Goal: Task Accomplishment & Management: Use online tool/utility

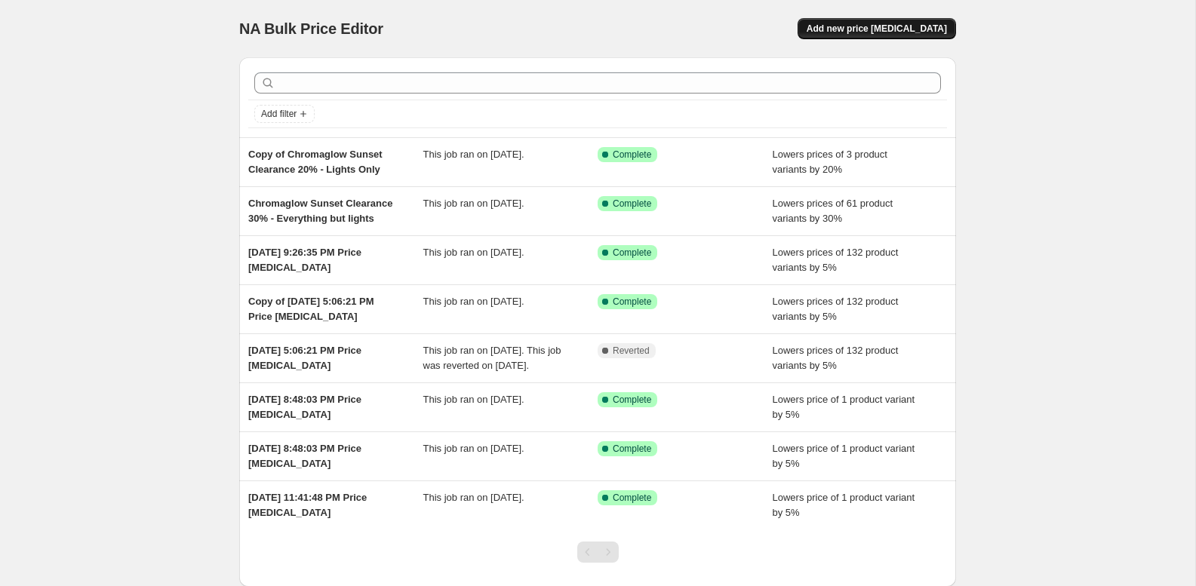
click at [916, 26] on span "Add new price [MEDICAL_DATA]" at bounding box center [877, 29] width 140 height 12
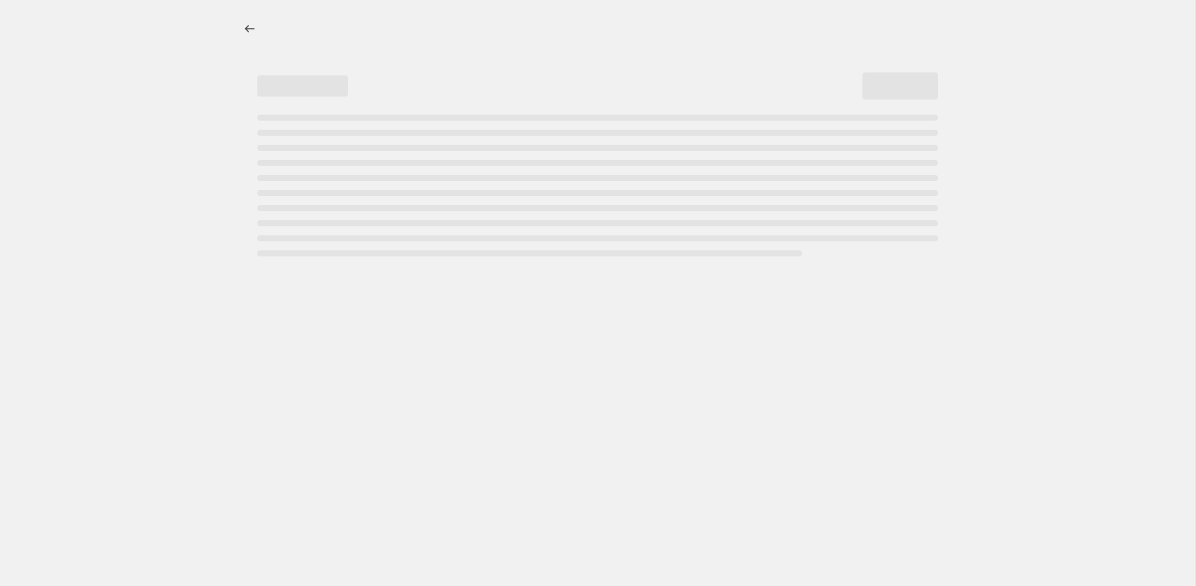
select select "percentage"
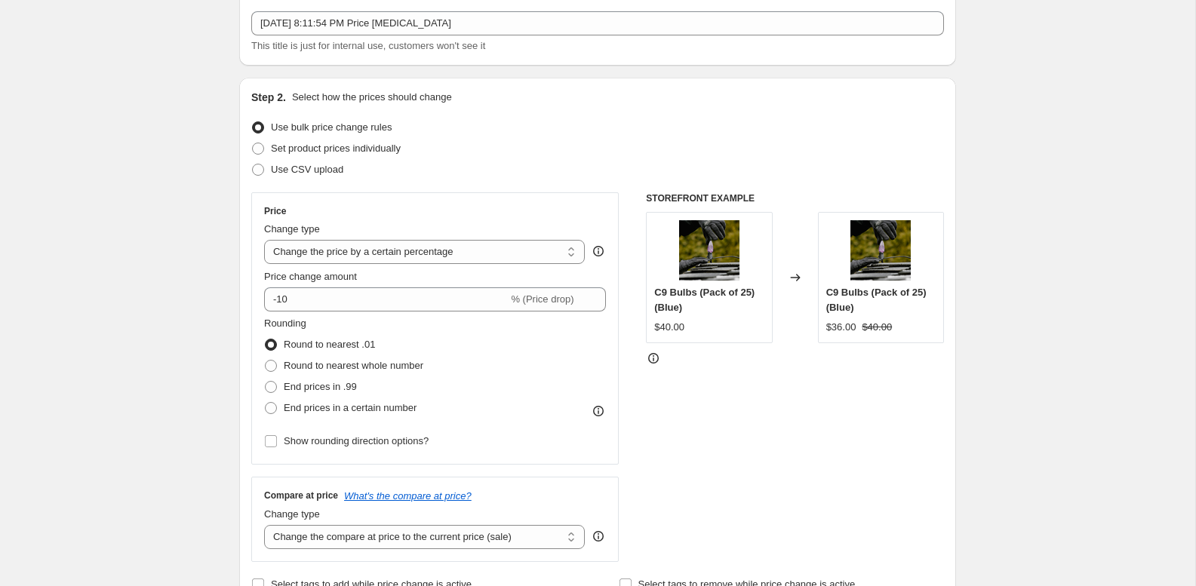
scroll to position [197, 0]
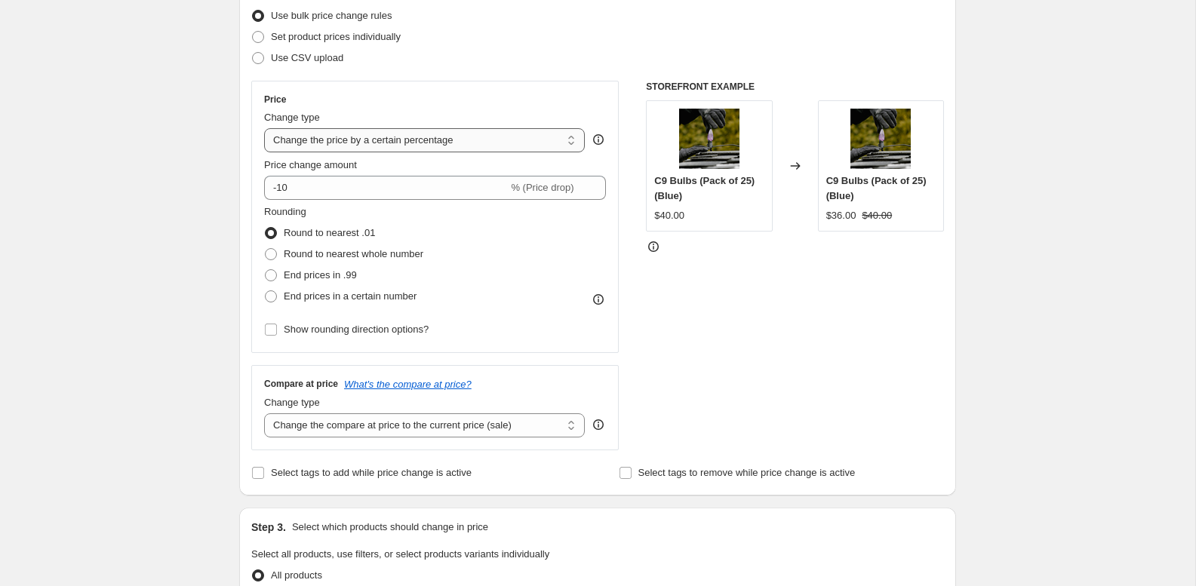
click at [472, 137] on select "Change the price to a certain amount Change the price by a certain amount Chang…" at bounding box center [424, 140] width 321 height 24
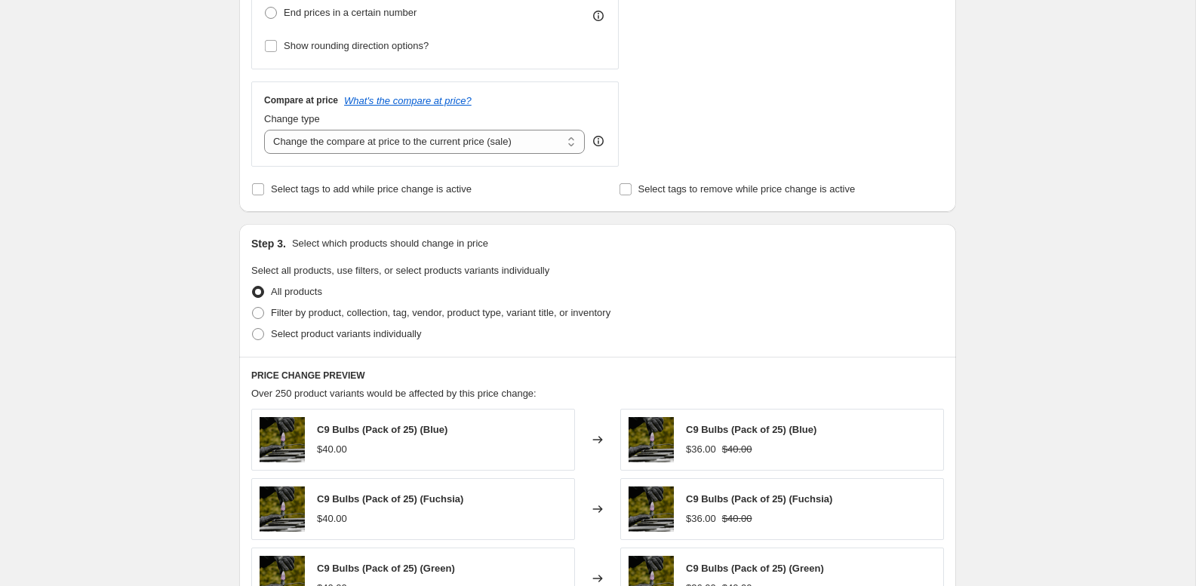
scroll to position [487, 0]
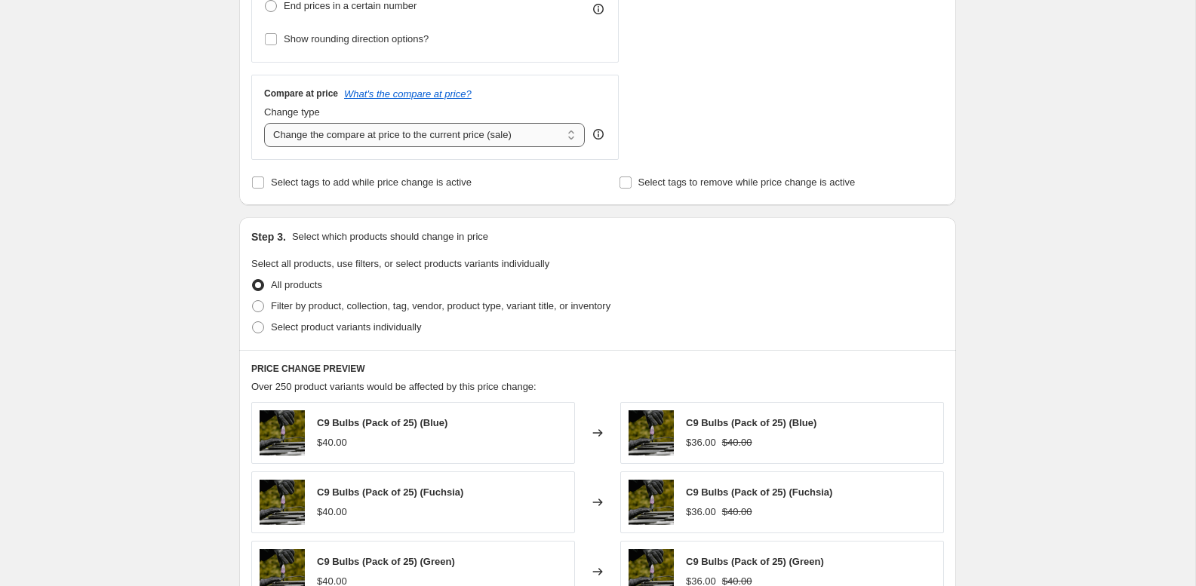
click at [527, 123] on select "Change the compare at price to the current price (sale) Change the compare at p…" at bounding box center [424, 135] width 321 height 24
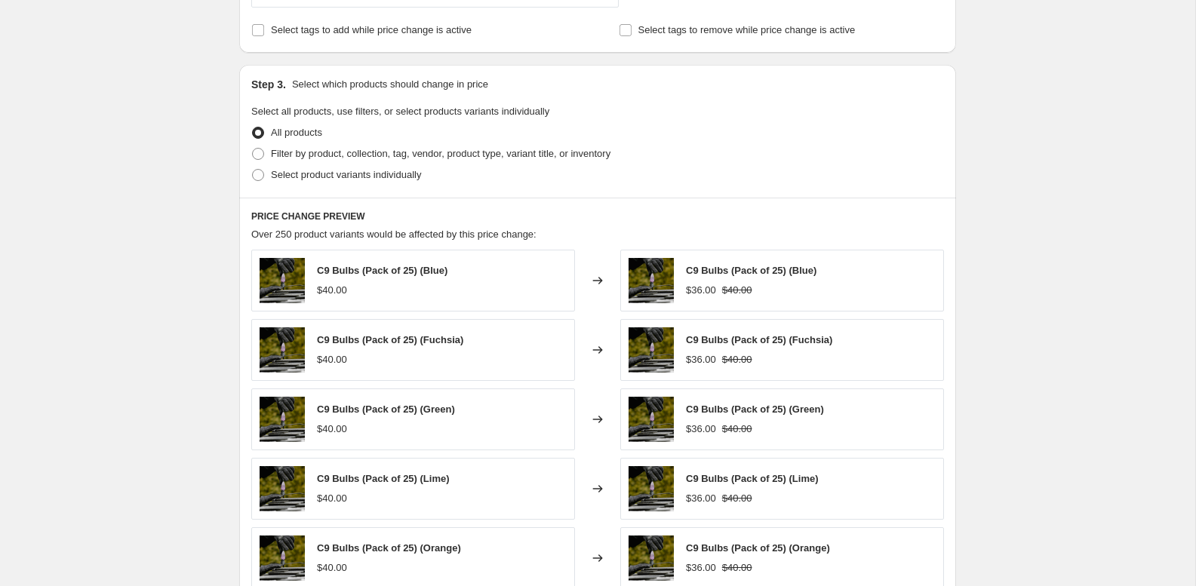
scroll to position [669, 0]
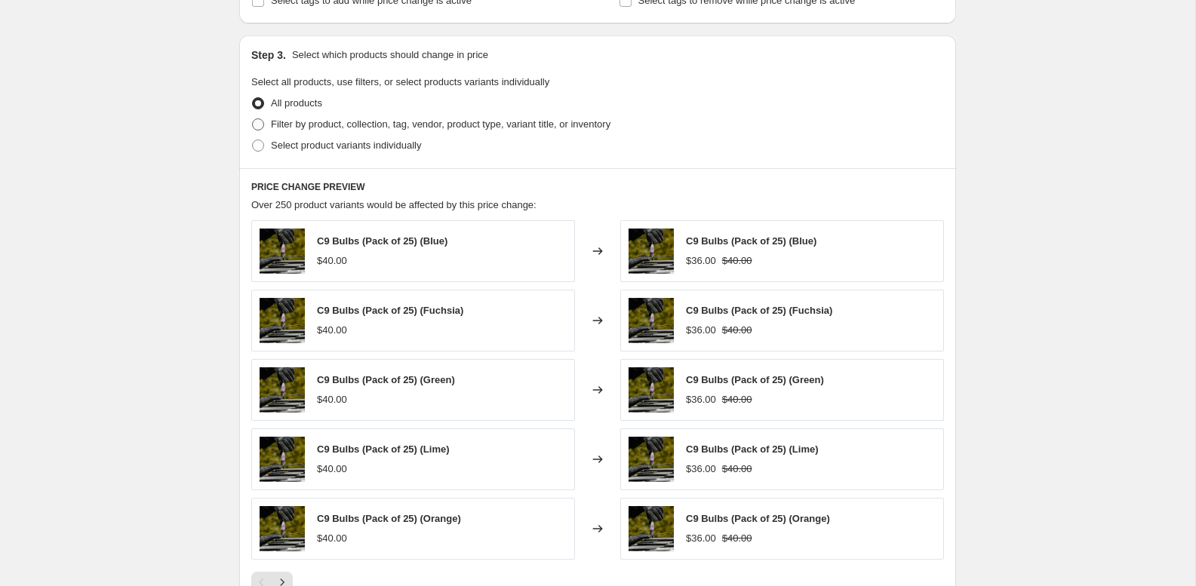
click at [396, 124] on span "Filter by product, collection, tag, vendor, product type, variant title, or inv…" at bounding box center [441, 123] width 340 height 11
click at [253, 119] on input "Filter by product, collection, tag, vendor, product type, variant title, or inv…" at bounding box center [252, 118] width 1 height 1
radio input "true"
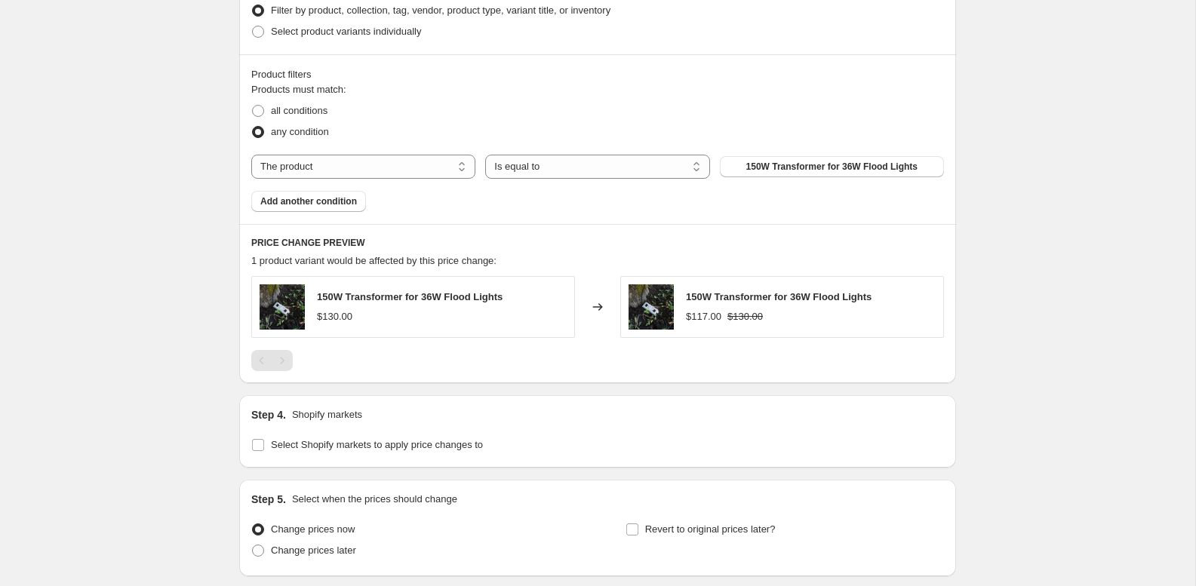
scroll to position [801, 0]
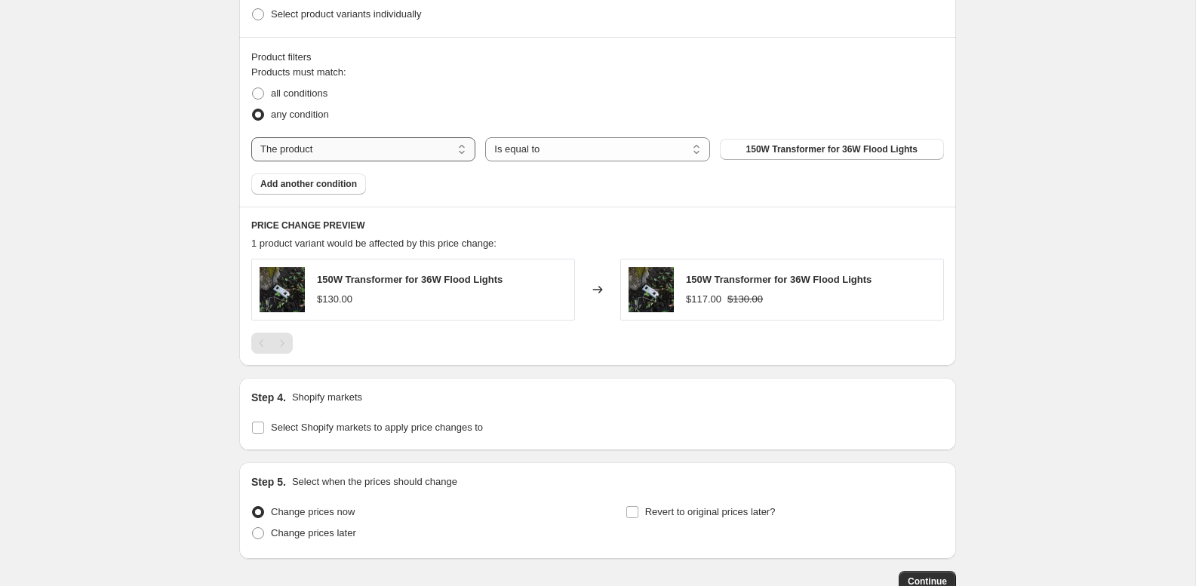
click at [378, 145] on select "The product The product's collection The product's tag The product's vendor The…" at bounding box center [363, 149] width 224 height 24
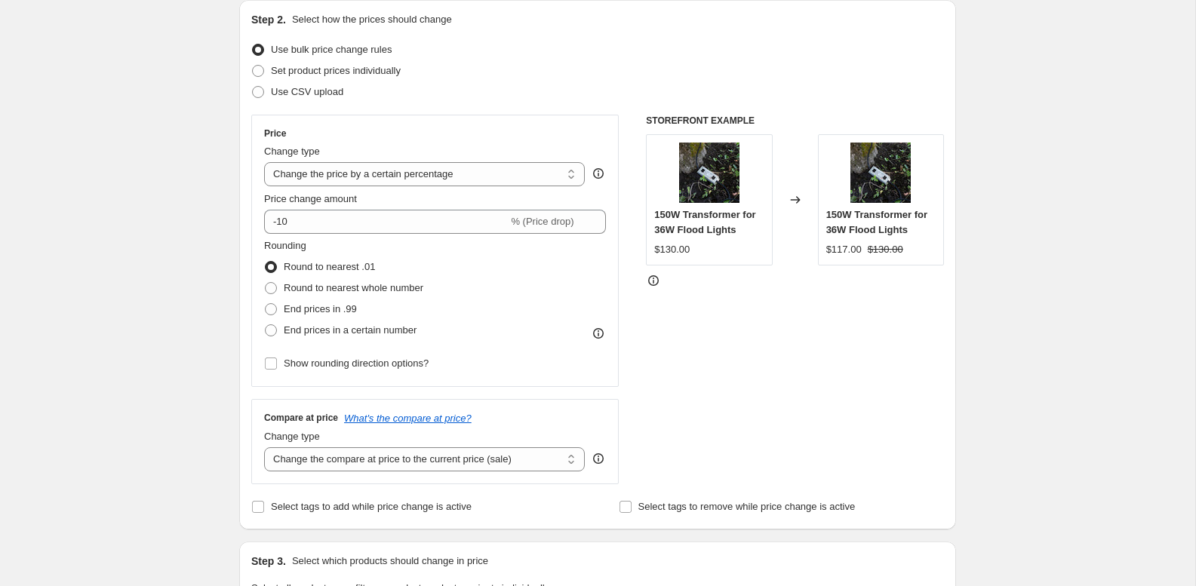
scroll to position [0, 0]
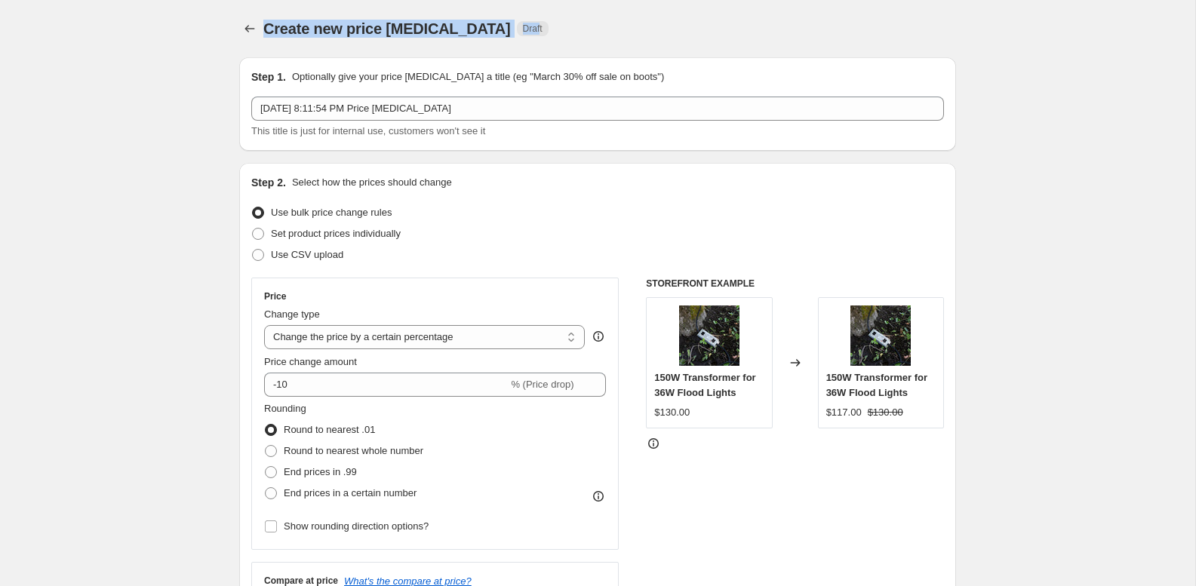
drag, startPoint x: 268, startPoint y: 25, endPoint x: 507, endPoint y: 27, distance: 239.2
click at [507, 27] on div "Create new price [MEDICAL_DATA] Draft" at bounding box center [504, 28] width 483 height 21
click at [247, 28] on icon "Price change jobs" at bounding box center [250, 29] width 10 height 8
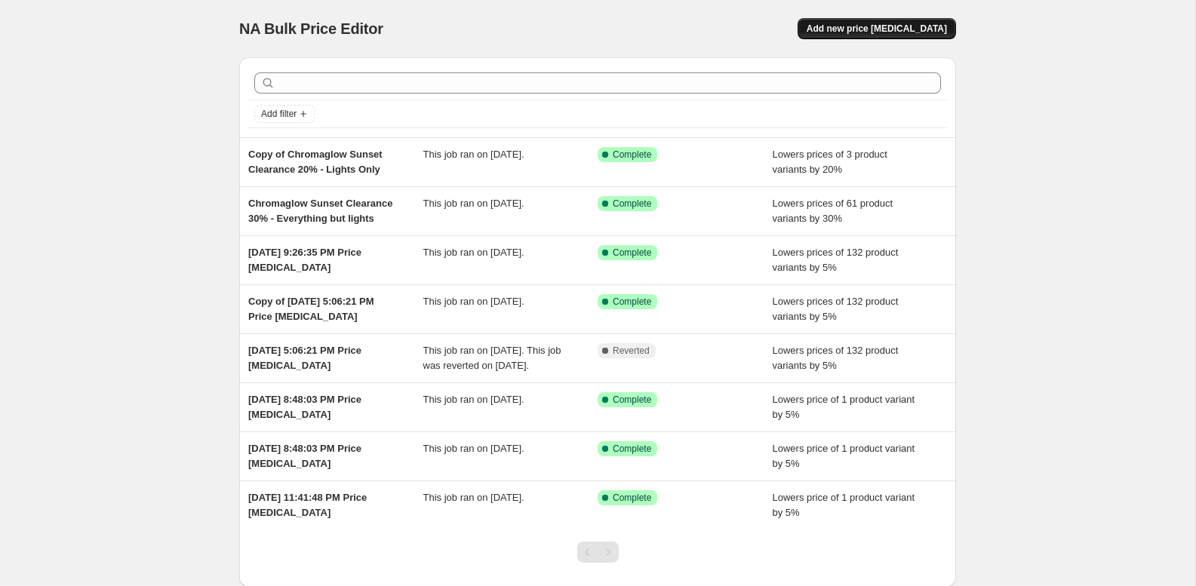
click at [900, 20] on button "Add new price [MEDICAL_DATA]" at bounding box center [877, 28] width 158 height 21
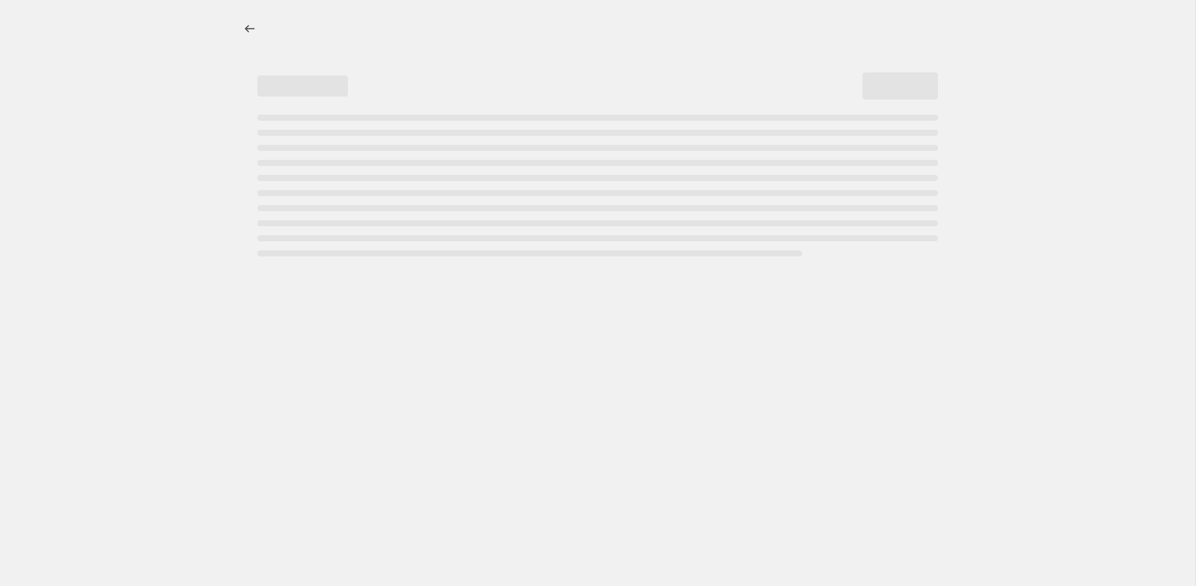
select select "percentage"
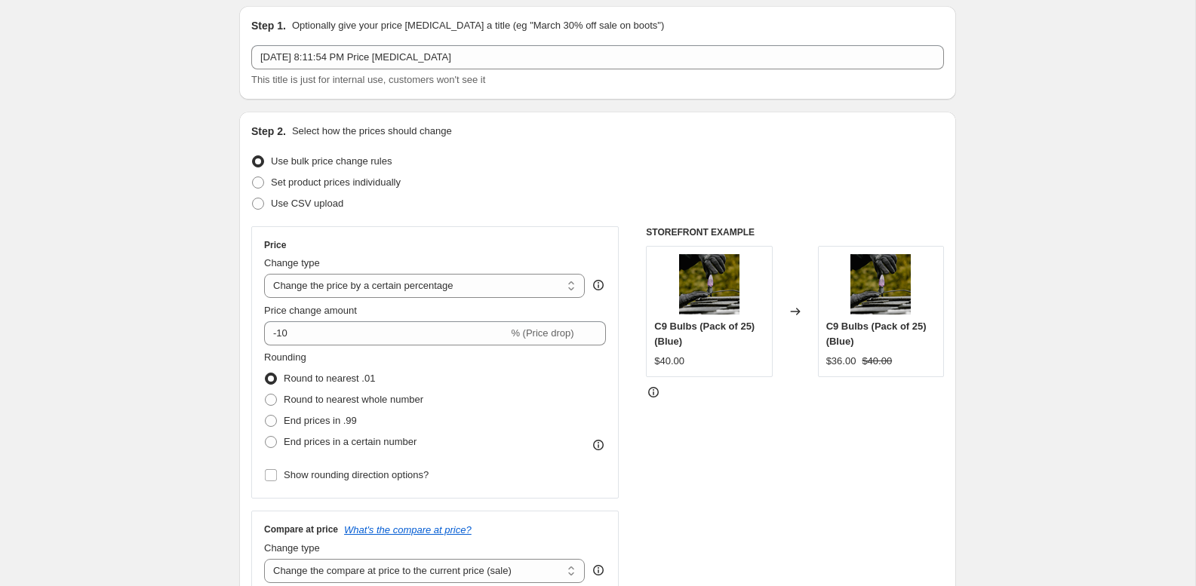
scroll to position [68, 0]
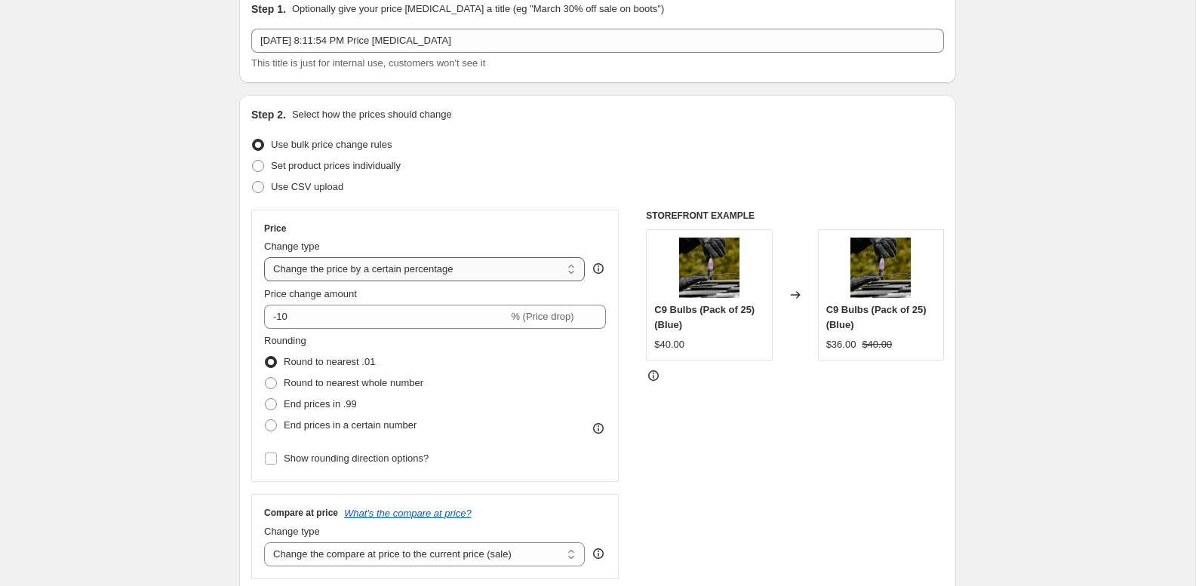
click at [530, 268] on select "Change the price to a certain amount Change the price by a certain amount Chang…" at bounding box center [424, 269] width 321 height 24
click at [327, 315] on input "-10" at bounding box center [386, 317] width 244 height 24
click at [440, 315] on input "-10" at bounding box center [386, 317] width 244 height 24
click at [510, 359] on div "Rounding Round to nearest .01 Round to nearest whole number End prices in .99 E…" at bounding box center [435, 385] width 342 height 103
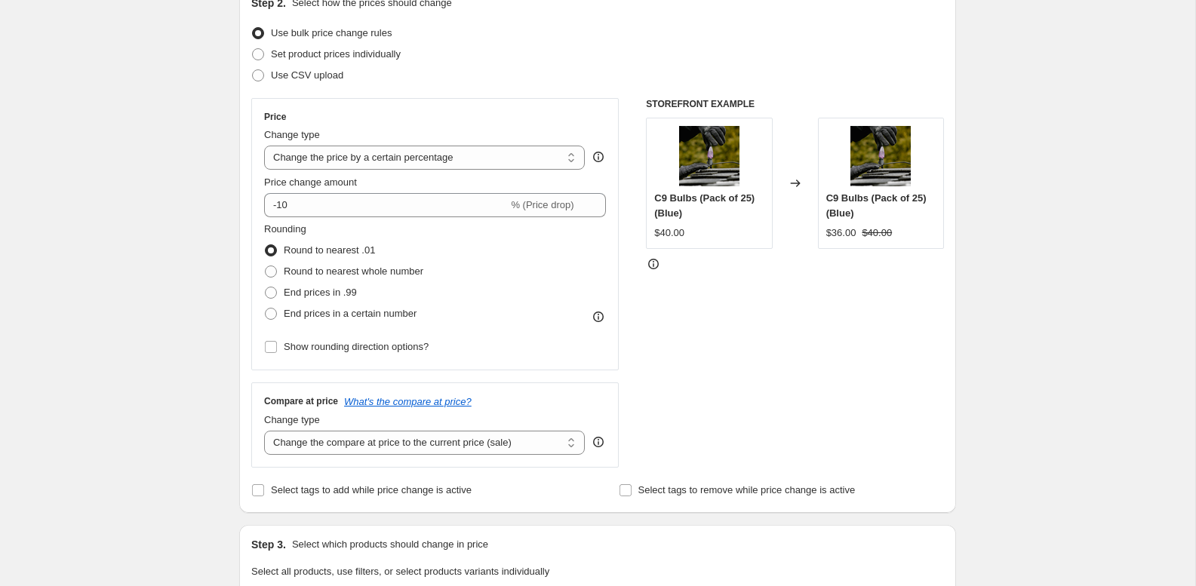
scroll to position [257, 0]
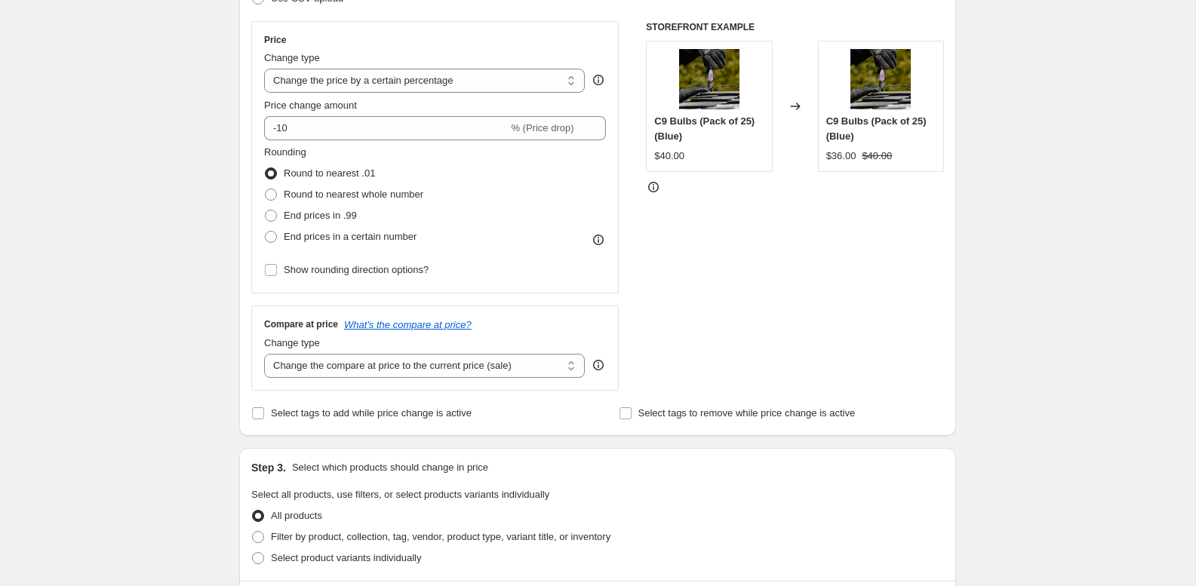
click at [509, 351] on div "Change type Change the compare at price to the current price (sale) Change the …" at bounding box center [424, 357] width 321 height 42
click at [509, 361] on select "Change the compare at price to the current price (sale) Change the compare at p…" at bounding box center [424, 366] width 321 height 24
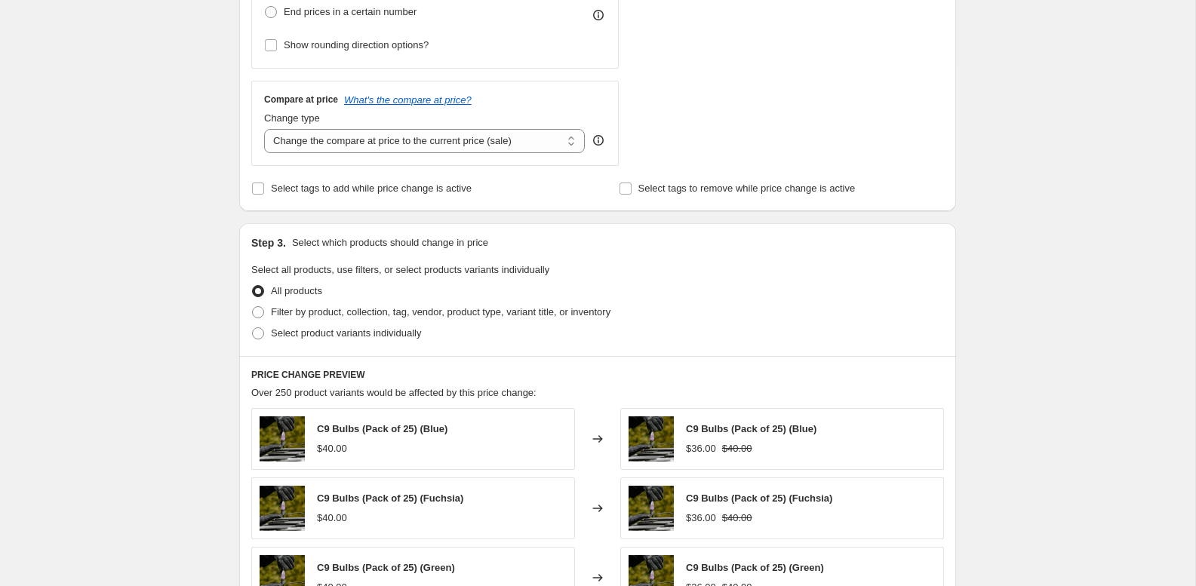
scroll to position [487, 0]
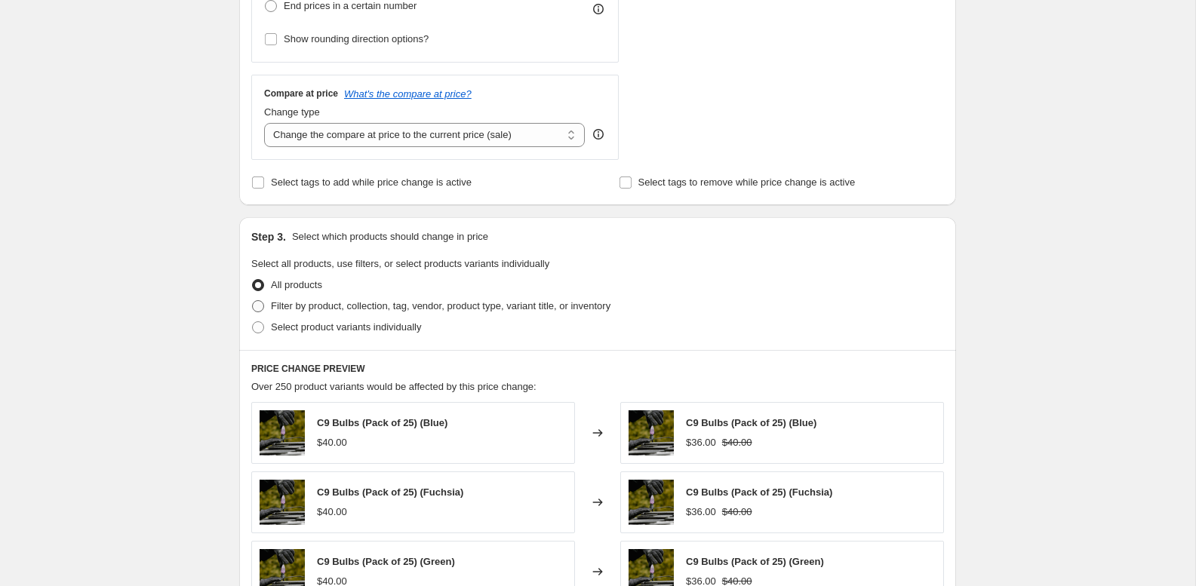
click at [414, 302] on span "Filter by product, collection, tag, vendor, product type, variant title, or inv…" at bounding box center [441, 305] width 340 height 11
click at [253, 301] on input "Filter by product, collection, tag, vendor, product type, variant title, or inv…" at bounding box center [252, 300] width 1 height 1
radio input "true"
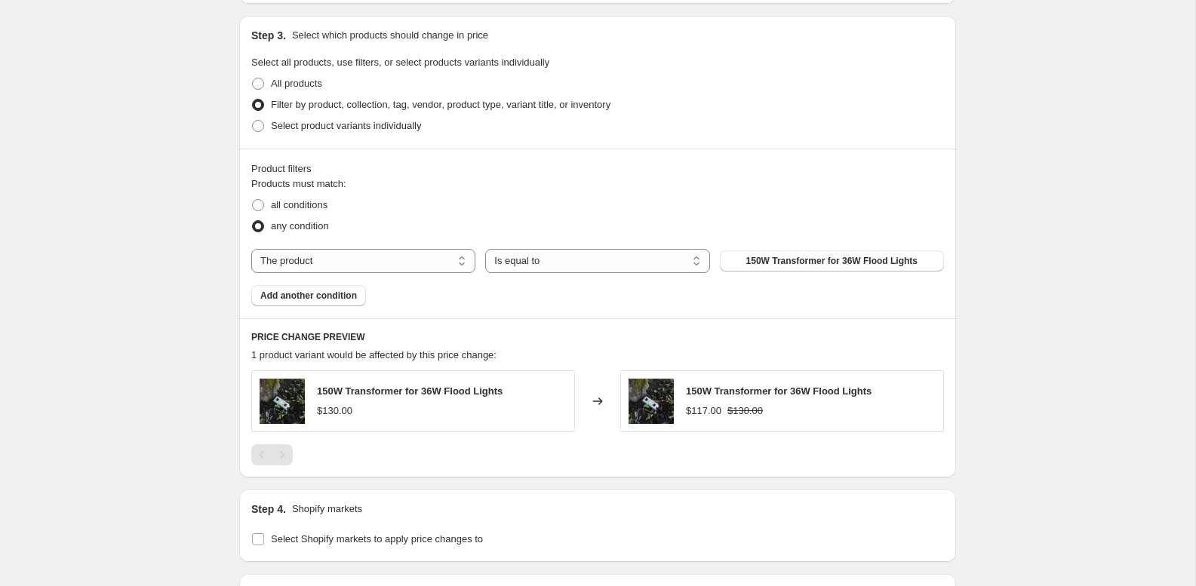
scroll to position [702, 0]
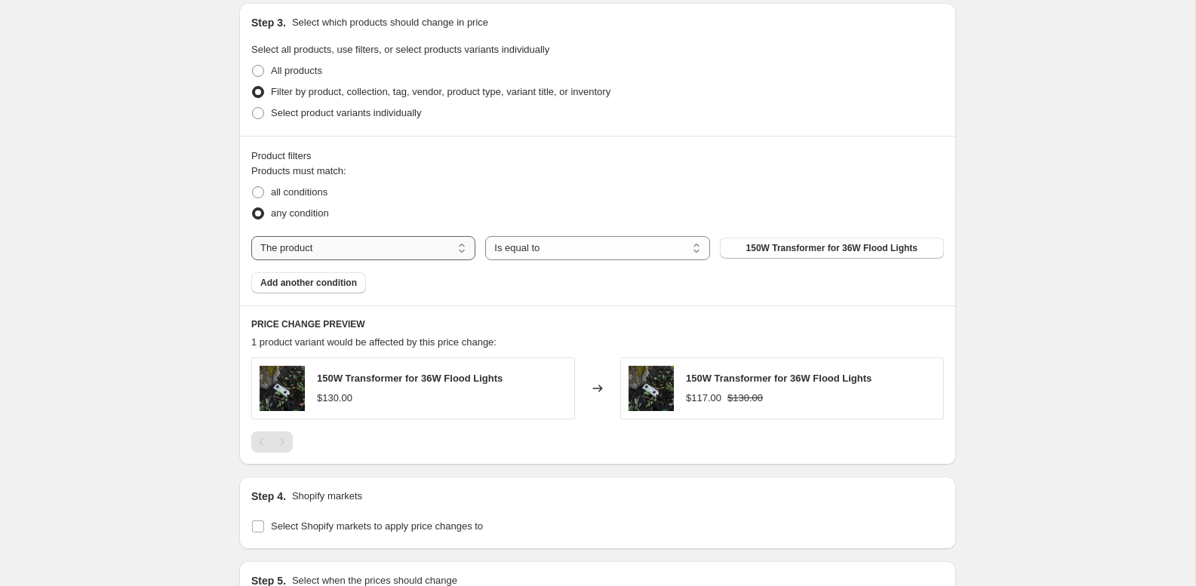
click at [437, 248] on select "The product The product's collection The product's tag The product's vendor The…" at bounding box center [363, 248] width 224 height 24
select select "collection"
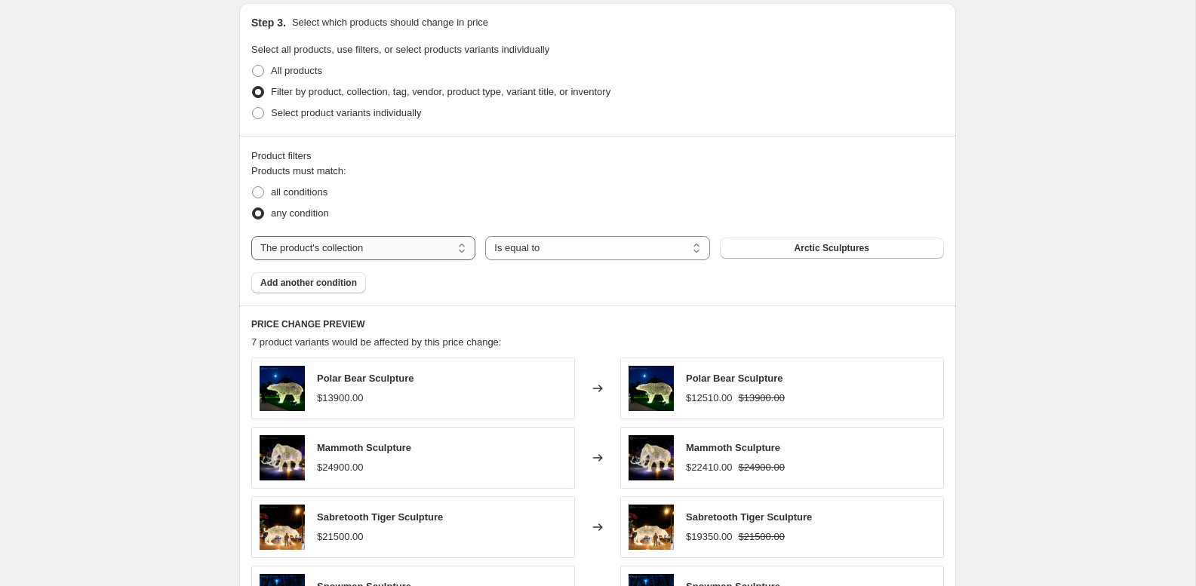
click at [374, 248] on select "The product The product's collection The product's tag The product's vendor The…" at bounding box center [363, 248] width 224 height 24
